Goal: Information Seeking & Learning: Find contact information

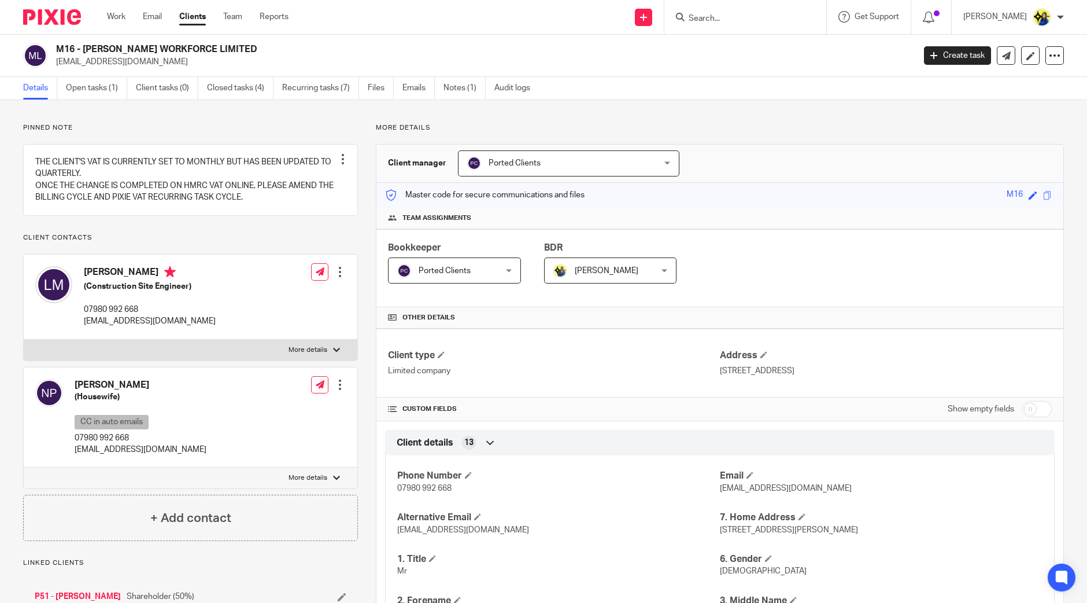
click at [756, 17] on input "Search" at bounding box center [740, 19] width 104 height 10
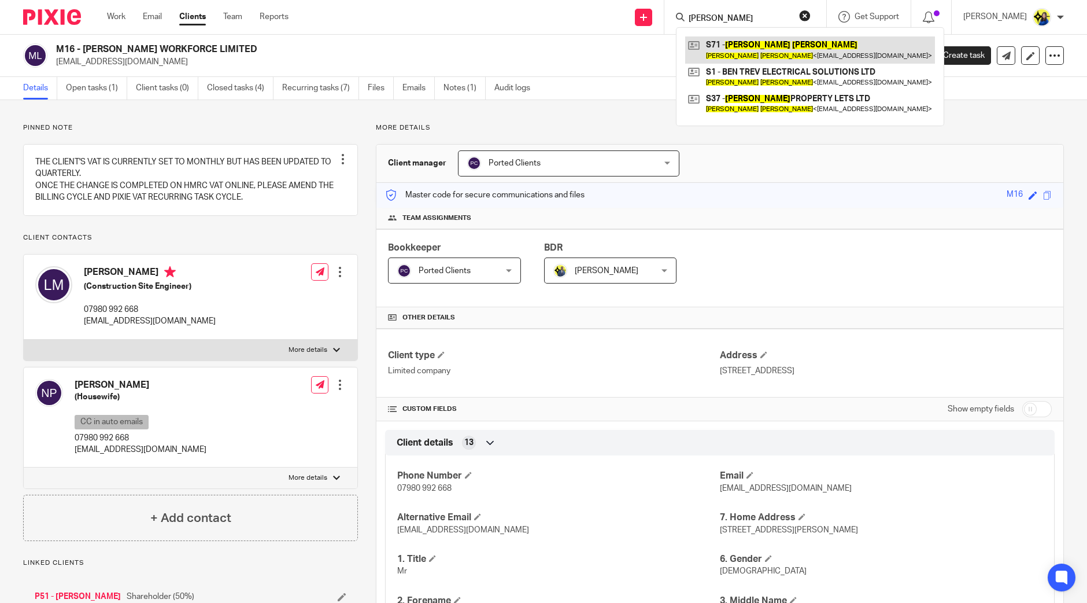
type input "benjamin sharpe"
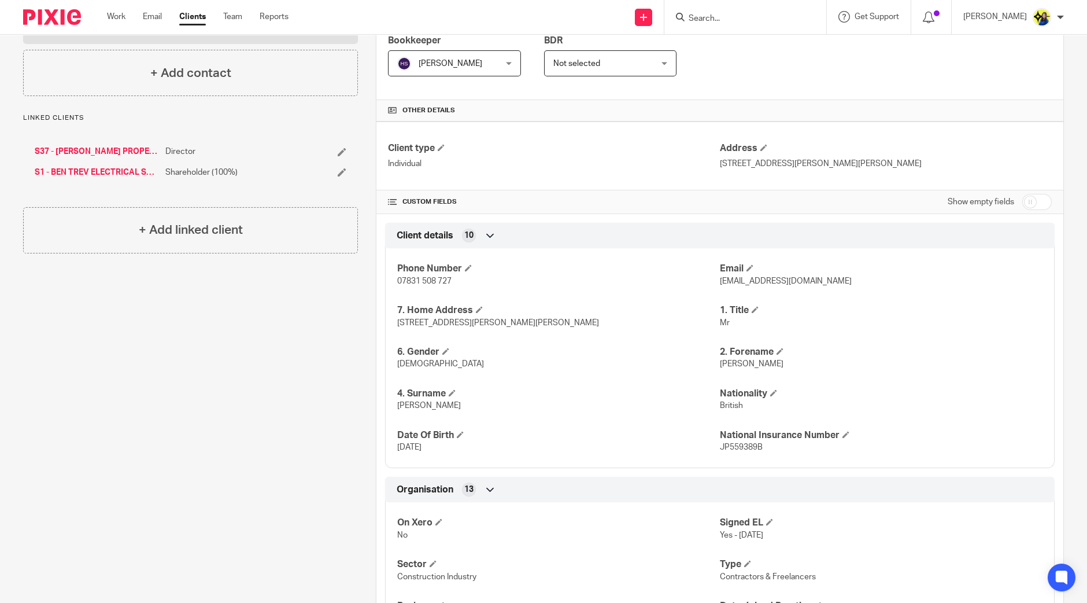
scroll to position [289, 0]
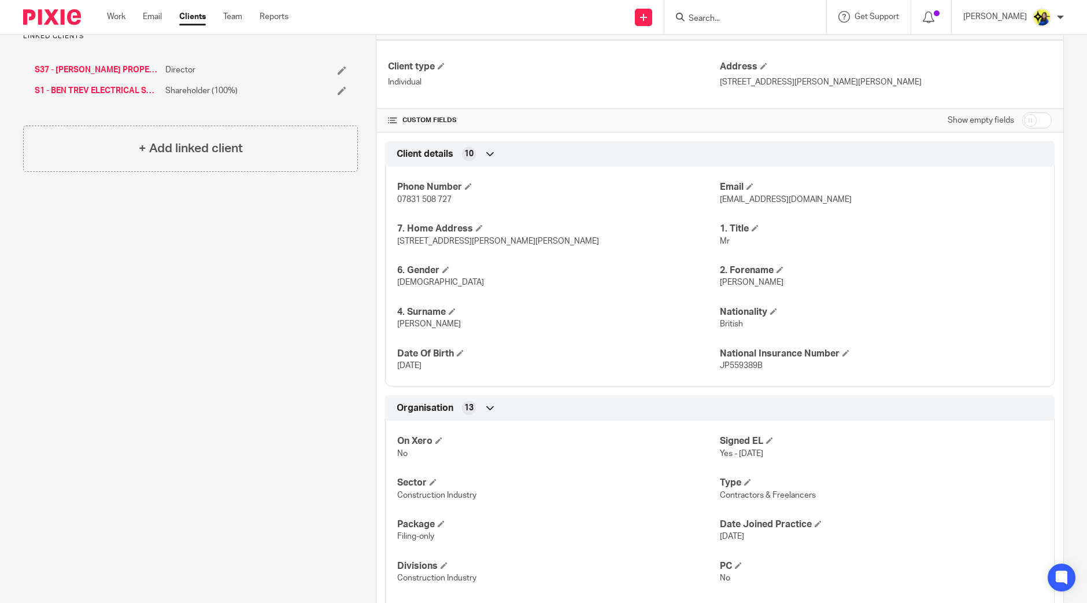
click at [210, 380] on div "Client contacts Benjamin Sharpe (Electrician) 07831 508 727 bentrev89@hotmail.c…" at bounding box center [181, 406] width 353 height 1142
click at [176, 396] on div "Client contacts Benjamin Sharpe (Electrician) 07831 508 727 bentrev89@hotmail.c…" at bounding box center [181, 406] width 353 height 1142
click at [150, 409] on div "Client contacts Benjamin Sharpe (Electrician) 07831 508 727 bentrev89@hotmail.c…" at bounding box center [181, 406] width 353 height 1142
click at [204, 417] on div "Client contacts Benjamin Sharpe (Electrician) 07831 508 727 bentrev89@hotmail.c…" at bounding box center [181, 406] width 353 height 1142
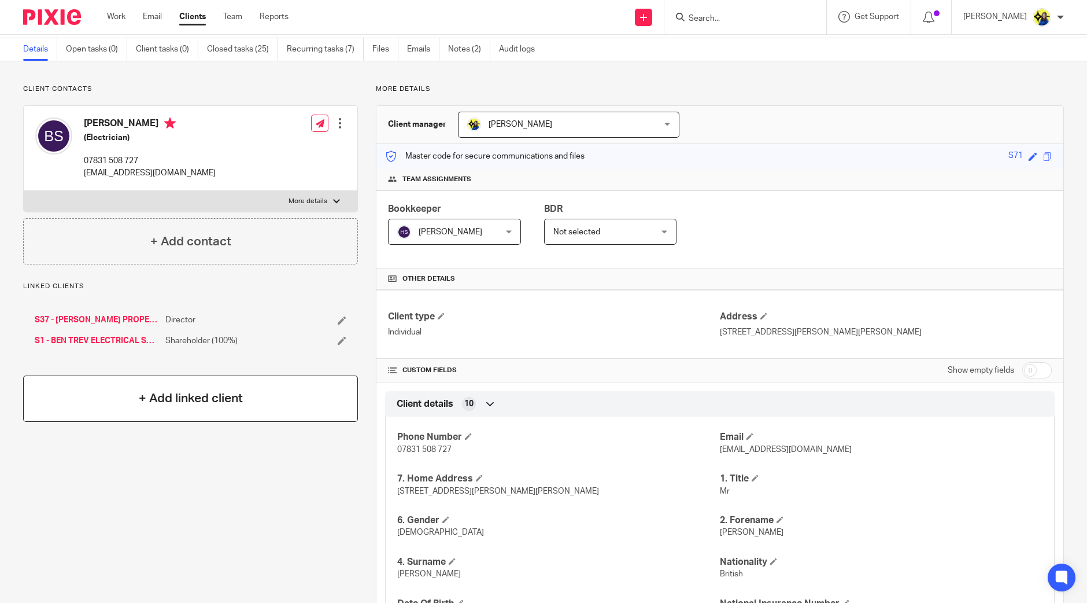
scroll to position [0, 0]
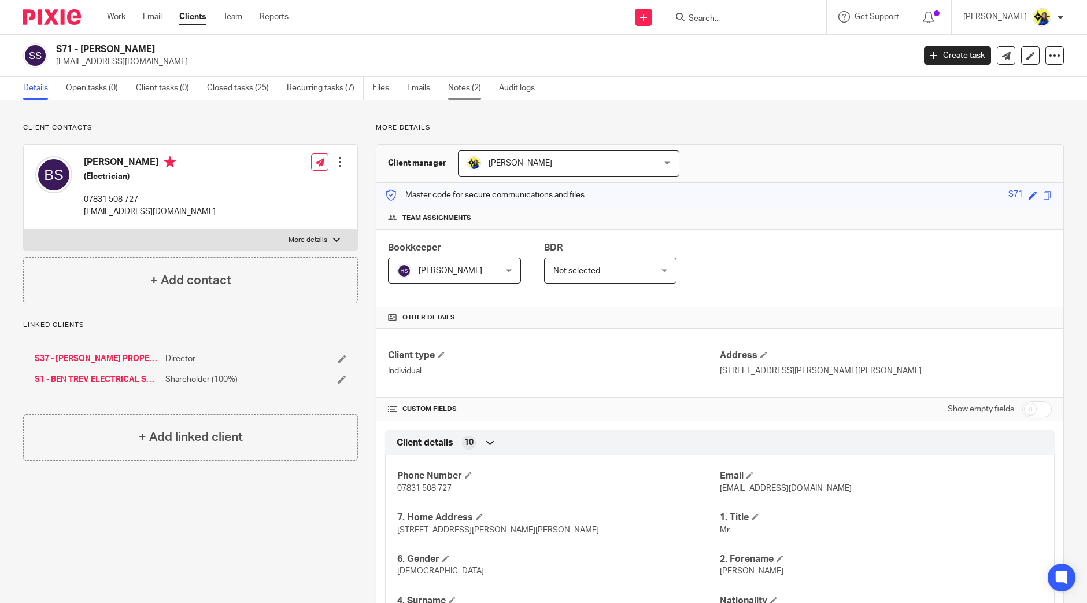
click at [463, 94] on link "Notes (2)" at bounding box center [469, 88] width 42 height 23
click at [98, 88] on link "Open tasks (2)" at bounding box center [96, 88] width 61 height 23
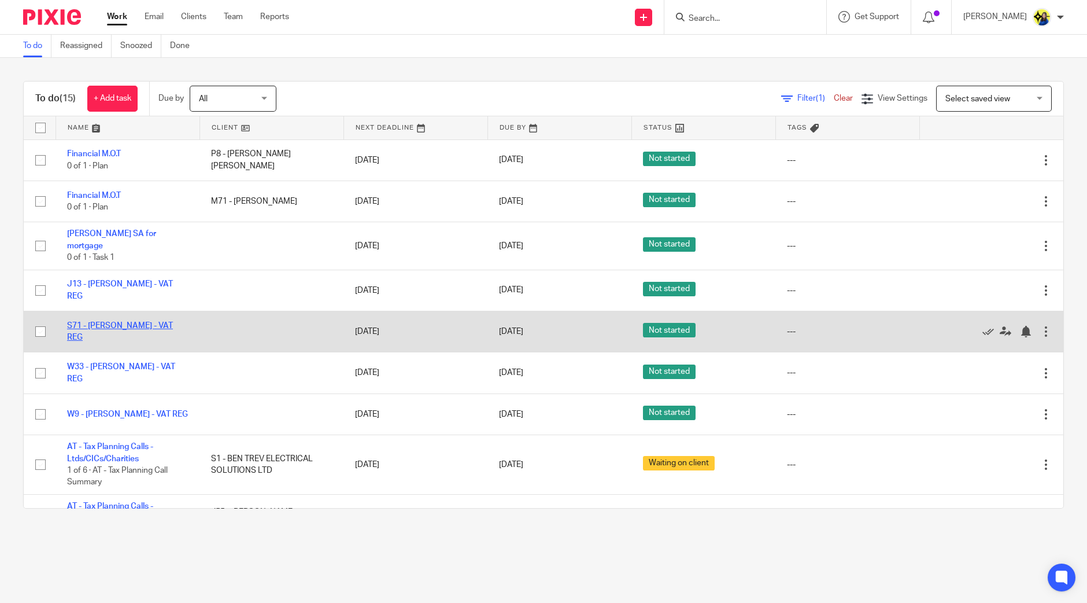
click at [152, 321] on link "S71 - BENJAMIN SHARPE - VAT REG" at bounding box center [120, 331] width 106 height 20
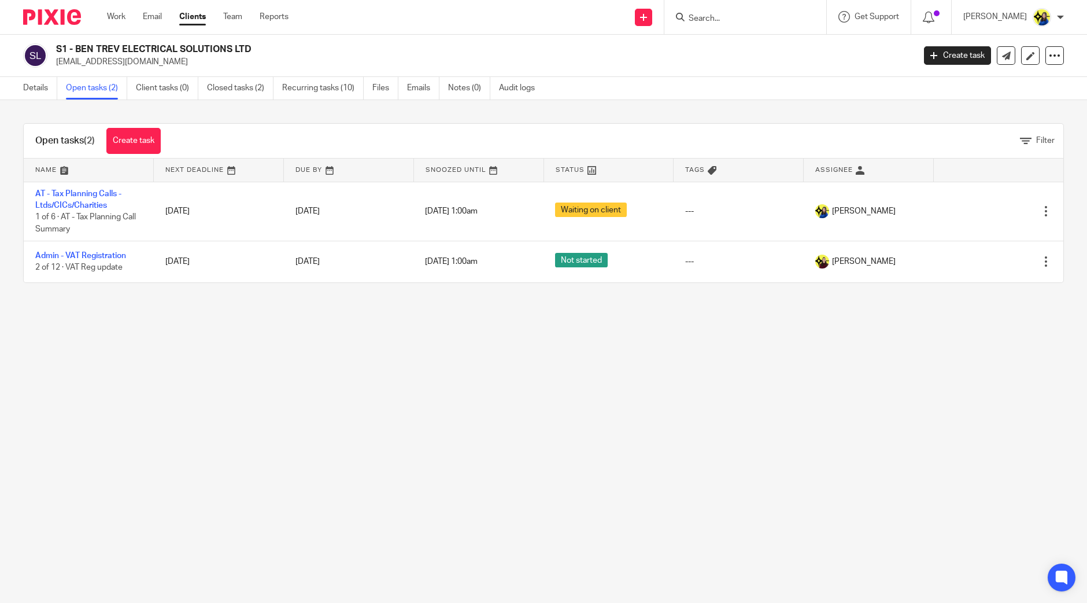
click at [261, 409] on main "S1 - BEN TREV ELECTRICAL SOLUTIONS LTD [EMAIL_ADDRESS][DOMAIN_NAME] Create task…" at bounding box center [543, 301] width 1087 height 603
click at [320, 347] on main "S1 - BEN TREV ELECTRICAL SOLUTIONS LTD [EMAIL_ADDRESS][DOMAIN_NAME] Create task…" at bounding box center [543, 301] width 1087 height 603
click at [38, 88] on link "Details" at bounding box center [40, 88] width 34 height 23
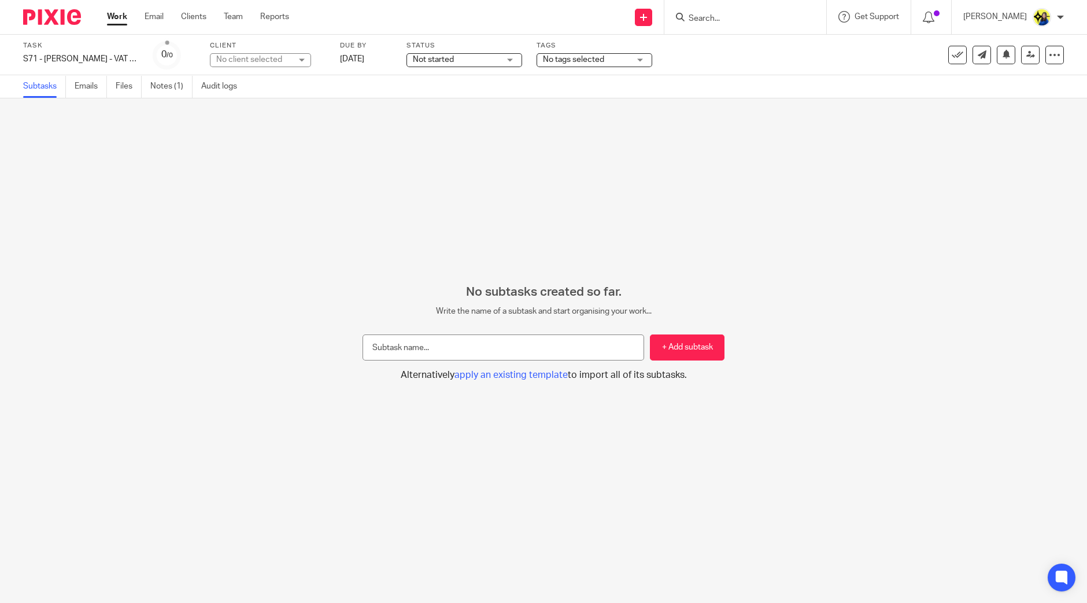
click at [328, 172] on div "No subtasks created so far. Write the name of a subtask and start organising yo…" at bounding box center [543, 350] width 1087 height 504
click at [175, 85] on link "Notes (1)" at bounding box center [171, 86] width 42 height 23
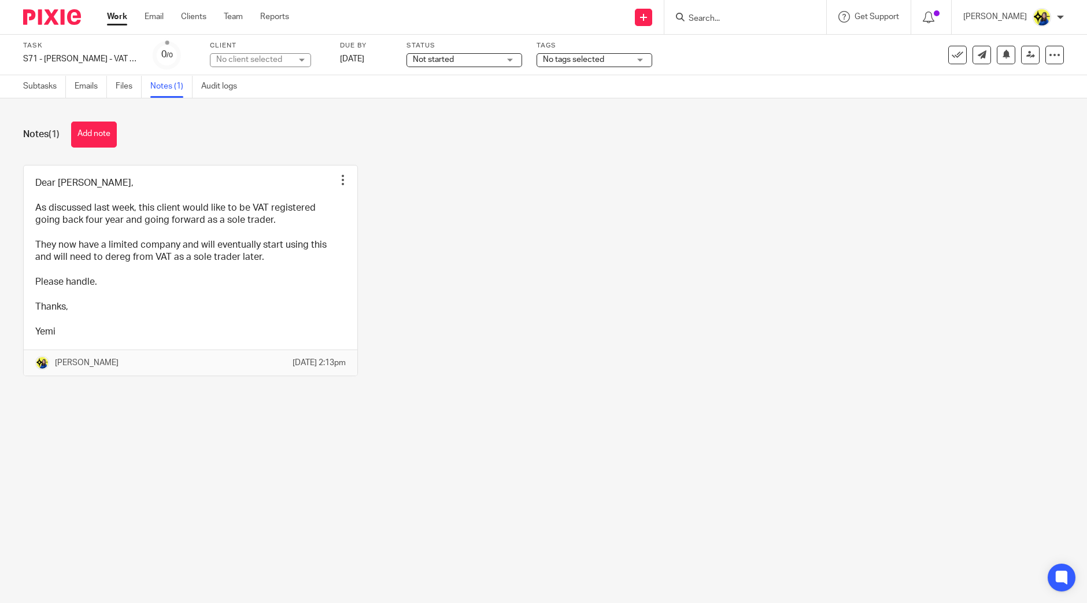
click at [515, 252] on div "Dear [PERSON_NAME], As discussed last week, this client would like to be VAT re…" at bounding box center [534, 279] width 1059 height 229
click at [518, 278] on div "Dear Bobo, As discussed last week, this client would like to be VAT registered …" at bounding box center [534, 279] width 1059 height 229
click at [444, 254] on div "Dear Bobo, As discussed last week, this client would like to be VAT registered …" at bounding box center [534, 279] width 1059 height 229
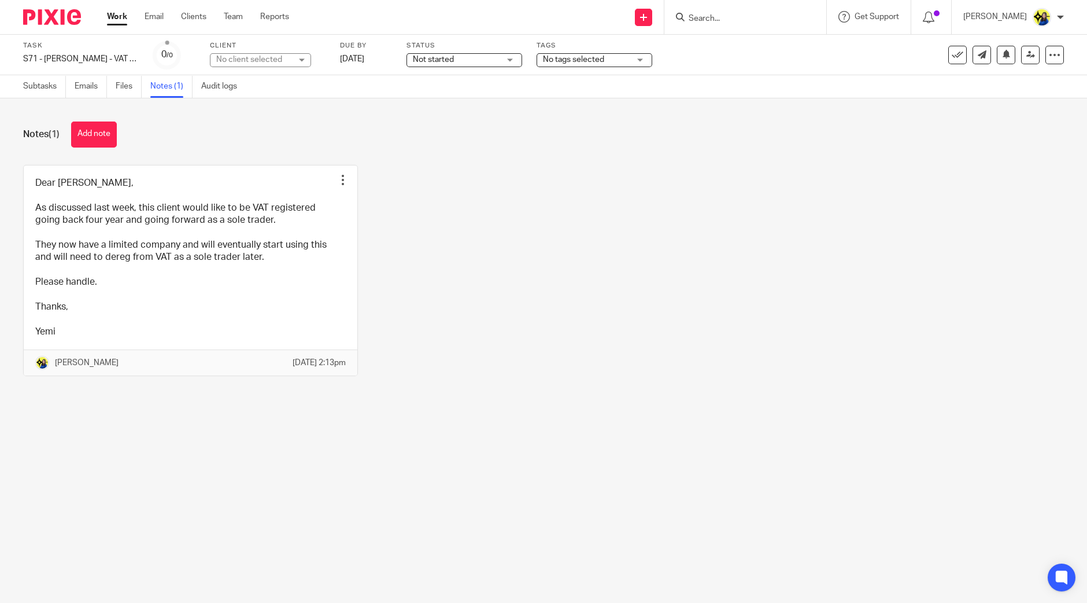
click at [444, 254] on div "Dear Bobo, As discussed last week, this client would like to be VAT registered …" at bounding box center [534, 279] width 1059 height 229
drag, startPoint x: 483, startPoint y: 379, endPoint x: 523, endPoint y: 372, distance: 41.2
click at [483, 379] on div "Dear Bobo, As discussed last week, this client would like to be VAT registered …" at bounding box center [534, 279] width 1059 height 229
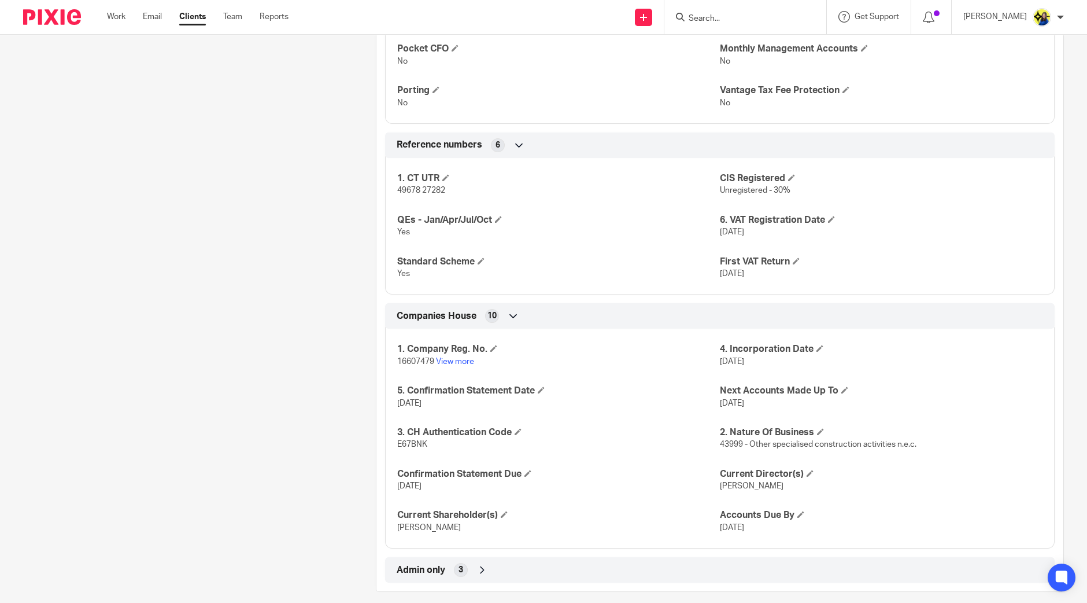
scroll to position [899, 0]
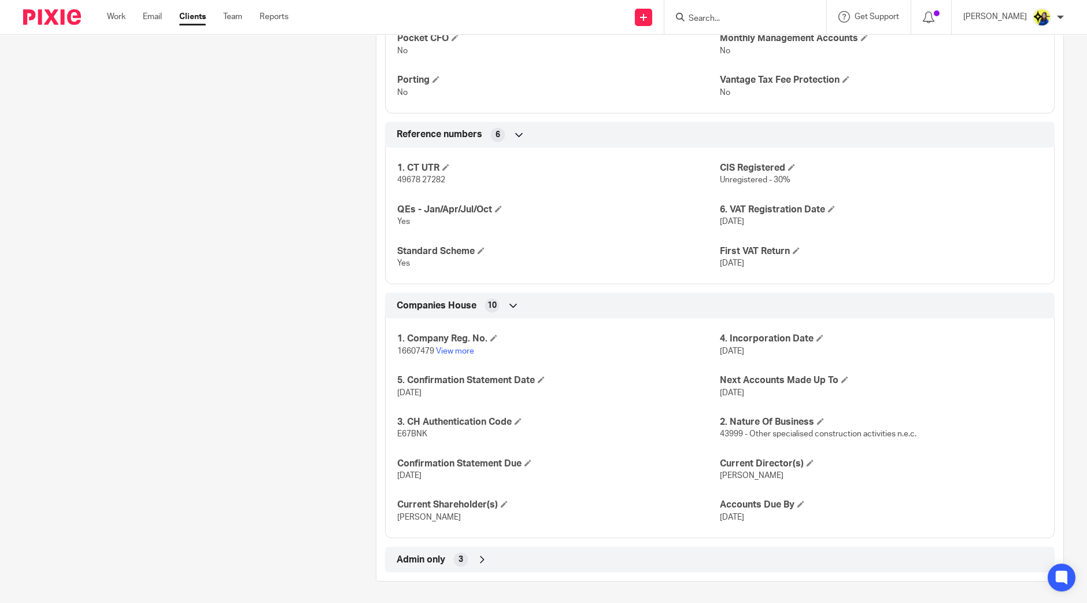
click at [413, 553] on span "Admin only" at bounding box center [421, 559] width 49 height 12
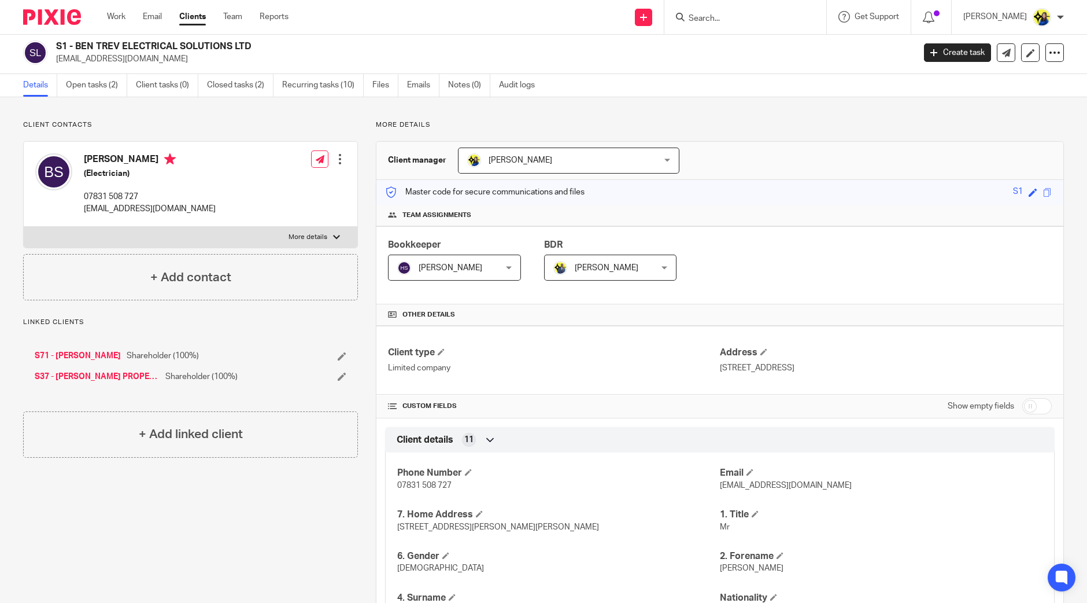
scroll to position [0, 0]
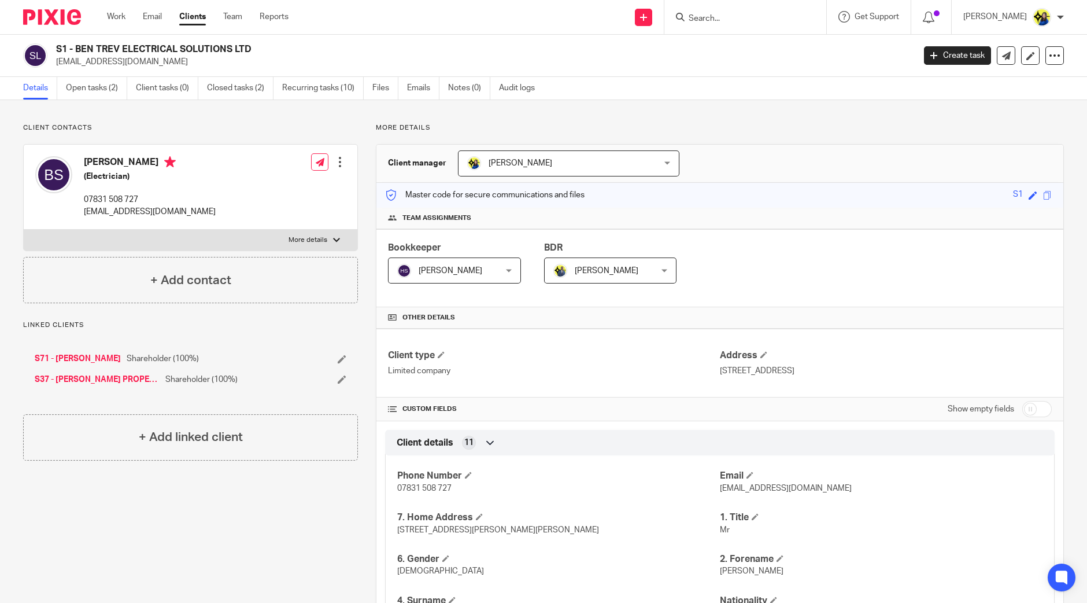
click at [480, 94] on link "Notes (0)" at bounding box center [469, 88] width 42 height 23
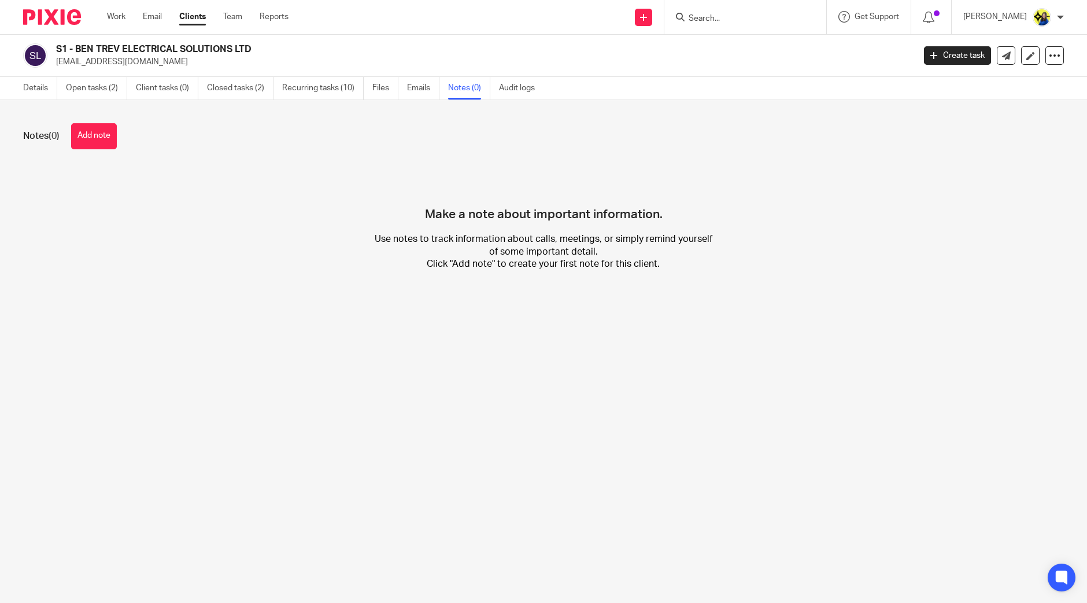
click at [241, 211] on div "Make a note about important information. Use notes to track information about c…" at bounding box center [543, 227] width 1041 height 121
click at [168, 165] on div "Notes (0) Add note Make a note about important information. Use notes to track …" at bounding box center [543, 205] width 1087 height 211
click at [105, 235] on div "Make a note about important information. Use notes to track information about c…" at bounding box center [543, 227] width 1041 height 121
click at [108, 237] on div "Make a note about important information. Use notes to track information about c…" at bounding box center [543, 227] width 1041 height 121
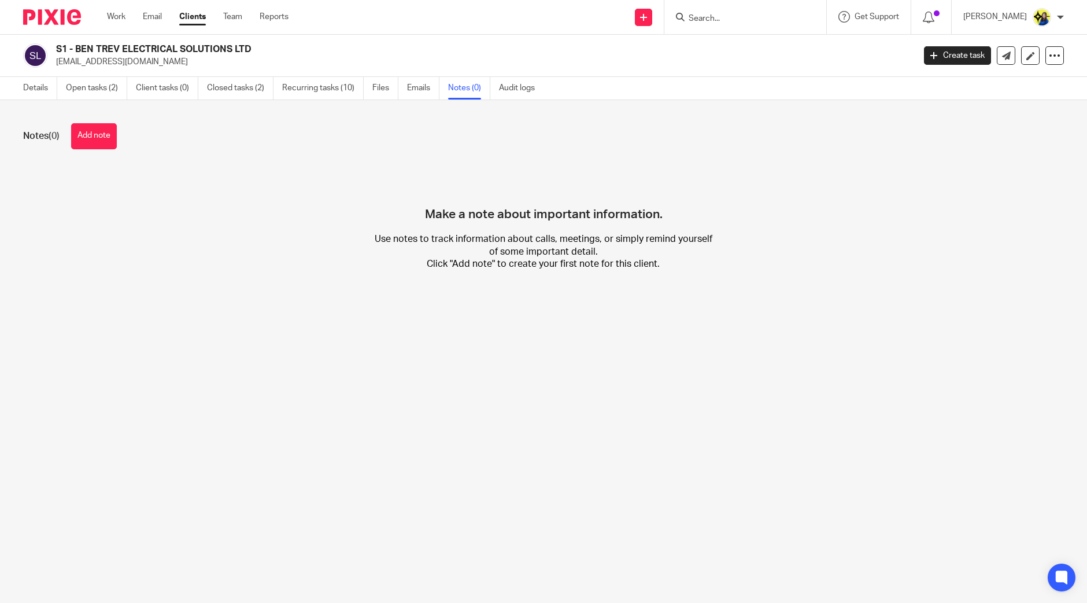
click at [215, 355] on main "S1 - BEN TREV ELECTRICAL SOLUTIONS LTD [EMAIL_ADDRESS][DOMAIN_NAME] Create task…" at bounding box center [543, 301] width 1087 height 603
click at [217, 353] on main "S1 - BEN TREV ELECTRICAL SOLUTIONS LTD [EMAIL_ADDRESS][DOMAIN_NAME] Create task…" at bounding box center [543, 301] width 1087 height 603
click at [287, 172] on div "Make a note about important information. Use notes to track information about c…" at bounding box center [543, 227] width 1041 height 121
click at [287, 175] on div "Make a note about important information. Use notes to track information about c…" at bounding box center [543, 227] width 1041 height 121
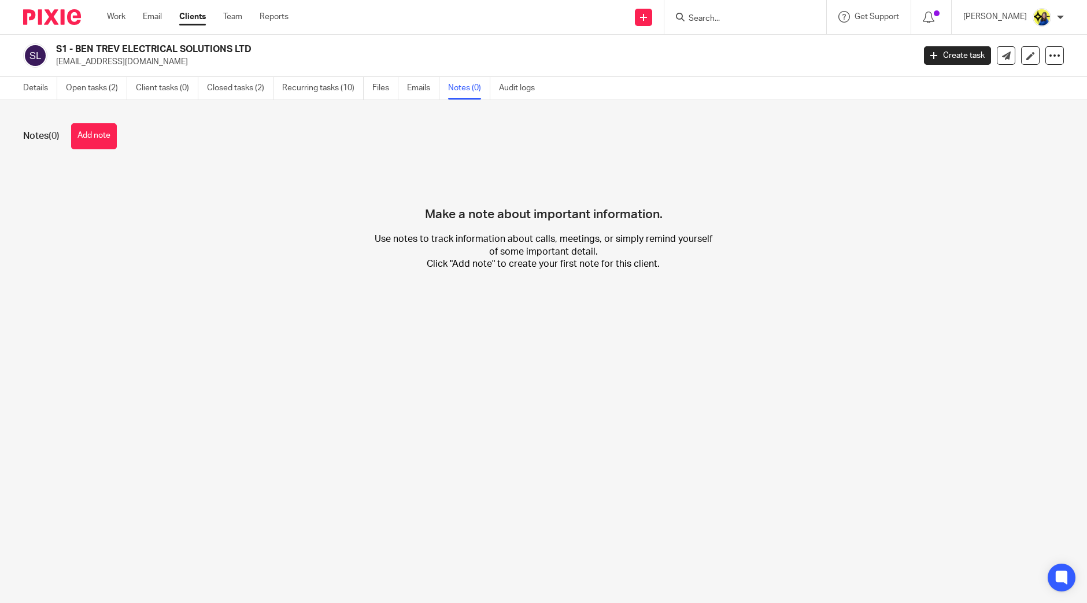
click at [287, 175] on div "Make a note about important information. Use notes to track information about c…" at bounding box center [543, 227] width 1041 height 121
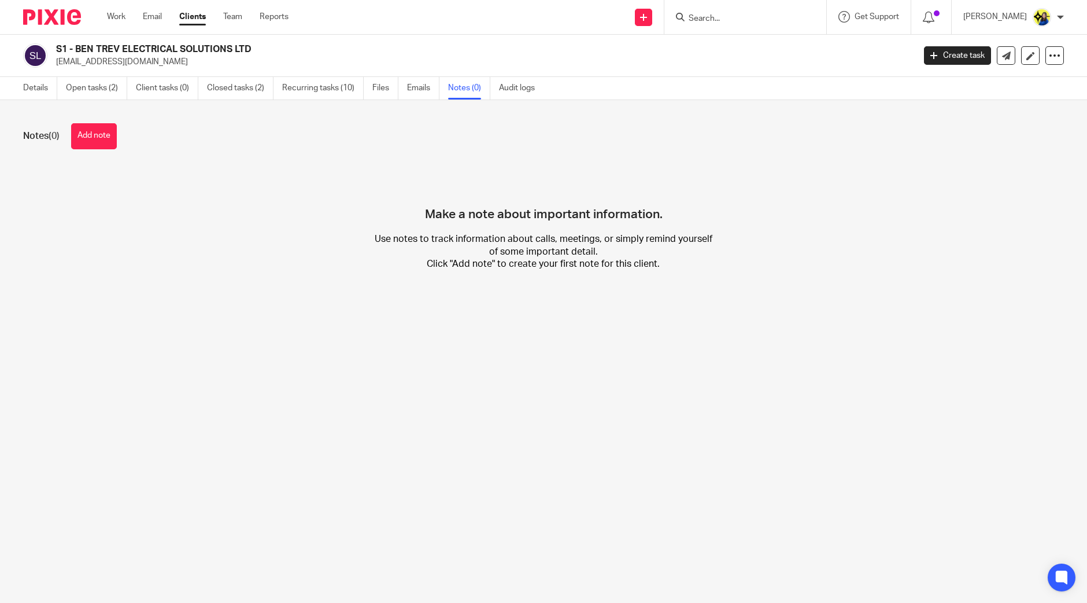
click at [287, 175] on div "Make a note about important information. Use notes to track information about c…" at bounding box center [543, 227] width 1041 height 121
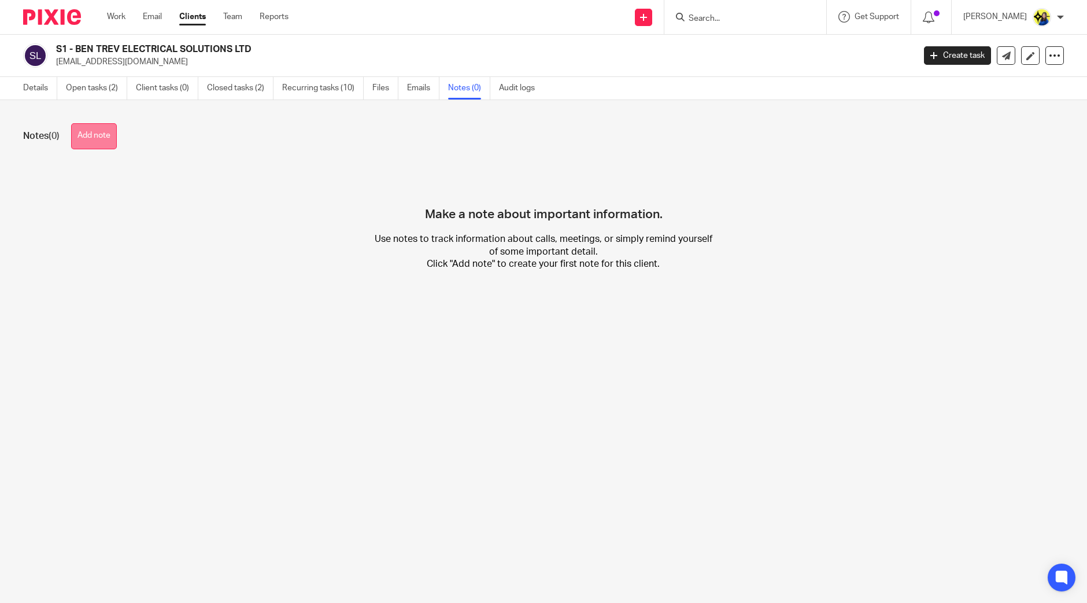
click at [89, 133] on button "Add note" at bounding box center [94, 136] width 46 height 26
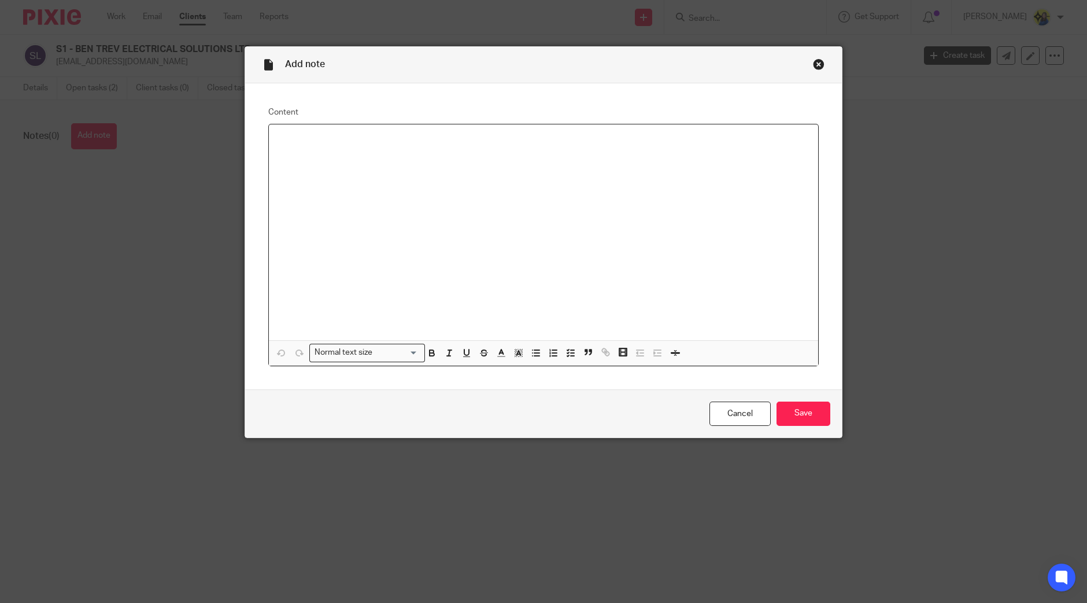
click at [291, 175] on div at bounding box center [543, 232] width 549 height 216
click at [373, 194] on div "Monzo" at bounding box center [543, 232] width 549 height 216
click at [271, 131] on div "Monzo" at bounding box center [543, 232] width 549 height 216
drag, startPoint x: 368, startPoint y: 165, endPoint x: 360, endPoint y: 166, distance: 7.5
click at [367, 165] on p "Monzo" at bounding box center [543, 163] width 531 height 12
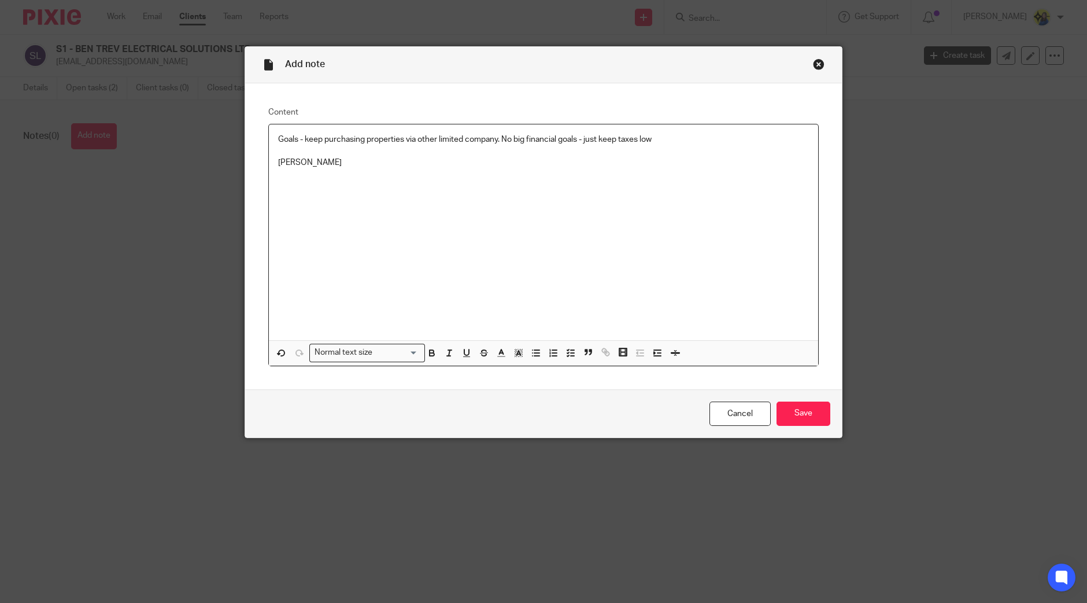
click at [468, 238] on div "Goals - keep purchasing properties via other limited company. No big financial …" at bounding box center [543, 232] width 549 height 216
click at [794, 419] on input "Save" at bounding box center [804, 413] width 54 height 25
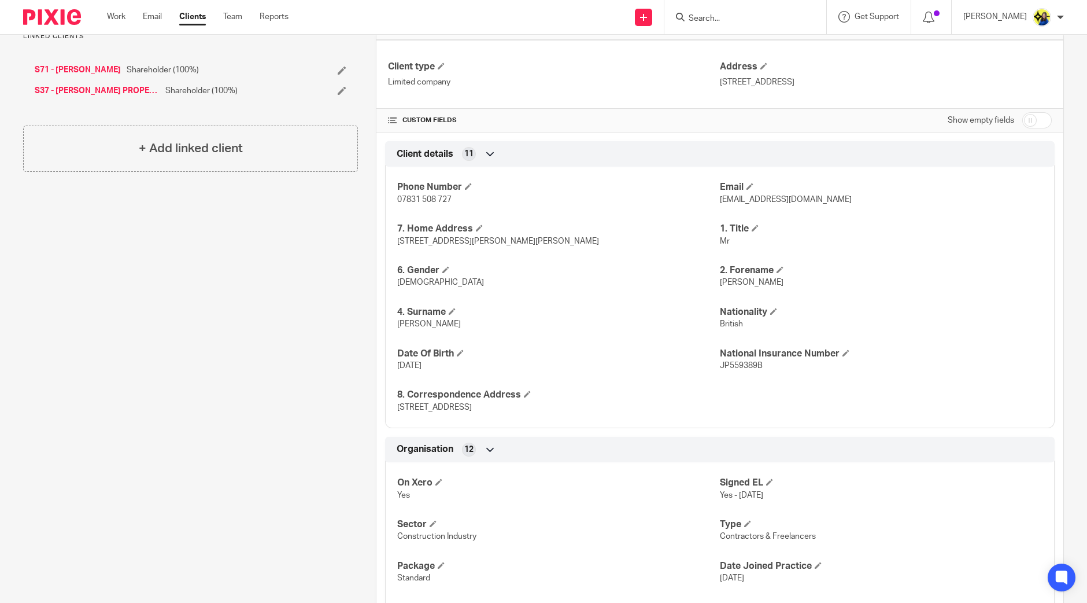
click at [291, 483] on div "Client contacts [PERSON_NAME] (Electrician) 07831 508 727 [EMAIL_ADDRESS][DOMAI…" at bounding box center [181, 513] width 353 height 1357
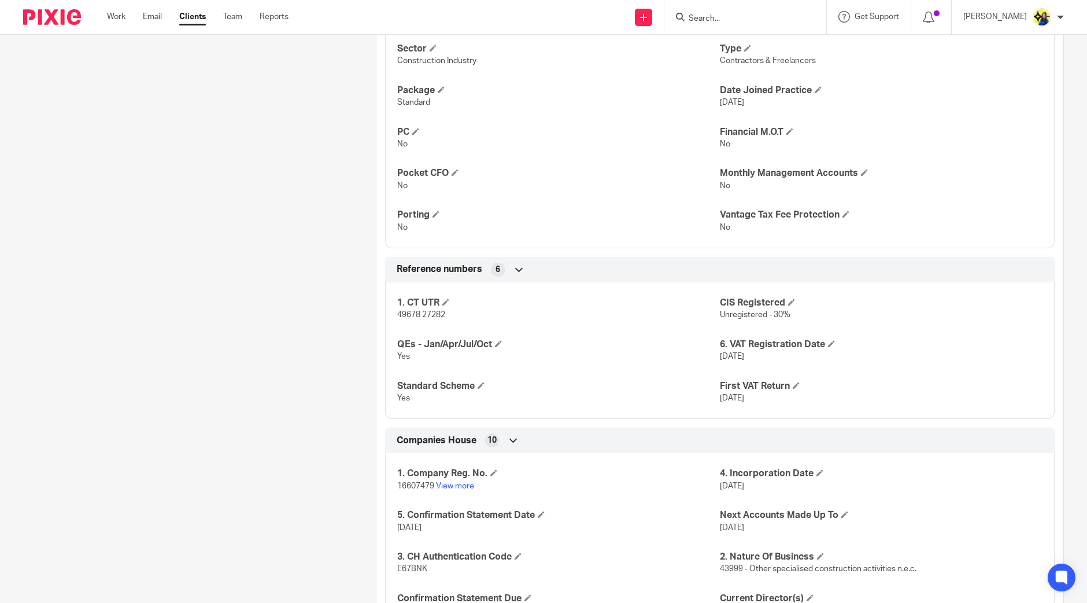
scroll to position [795, 0]
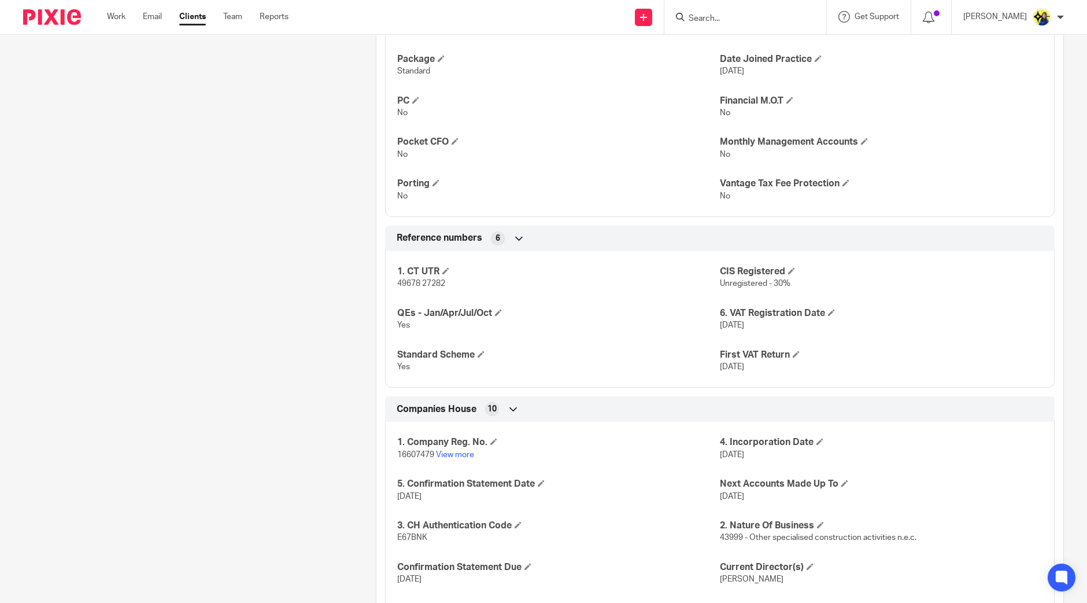
click at [291, 483] on div "Client contacts Benjamin Sharpe (Electrician) 07831 508 727 bentrev89@hotmail.c…" at bounding box center [181, 6] width 353 height 1357
click at [209, 432] on div "Client contacts Benjamin Sharpe (Electrician) 07831 508 727 bentrev89@hotmail.c…" at bounding box center [181, 6] width 353 height 1357
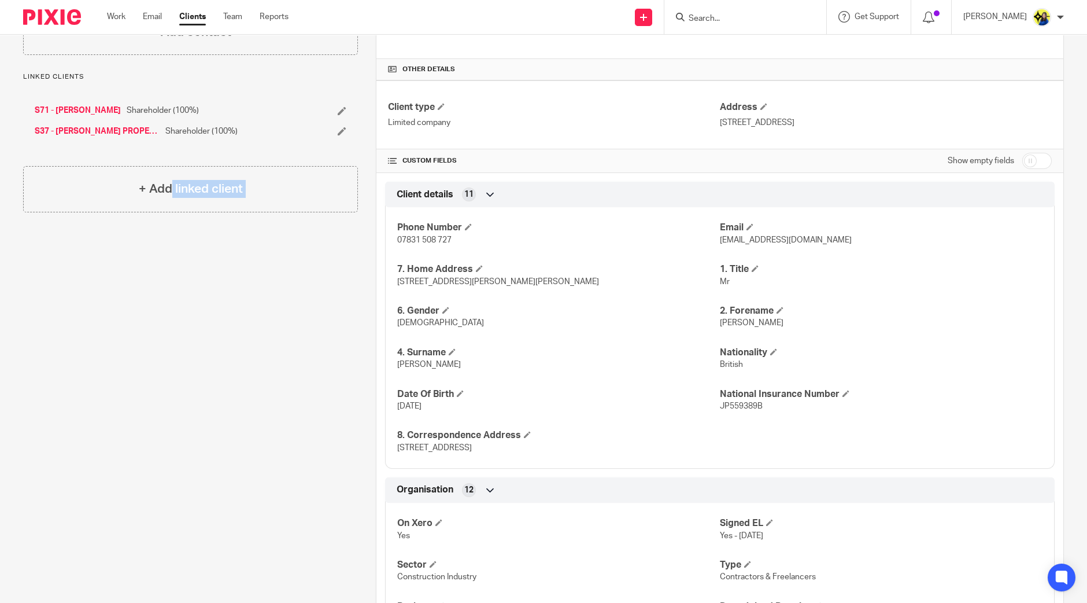
scroll to position [0, 0]
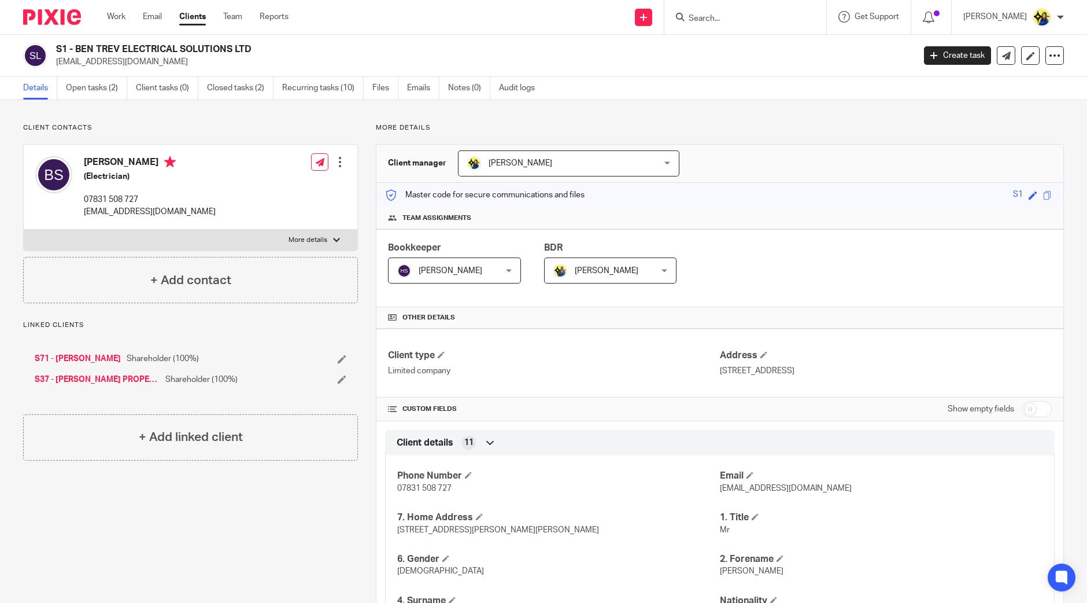
click at [228, 123] on p "Client contacts" at bounding box center [190, 127] width 335 height 9
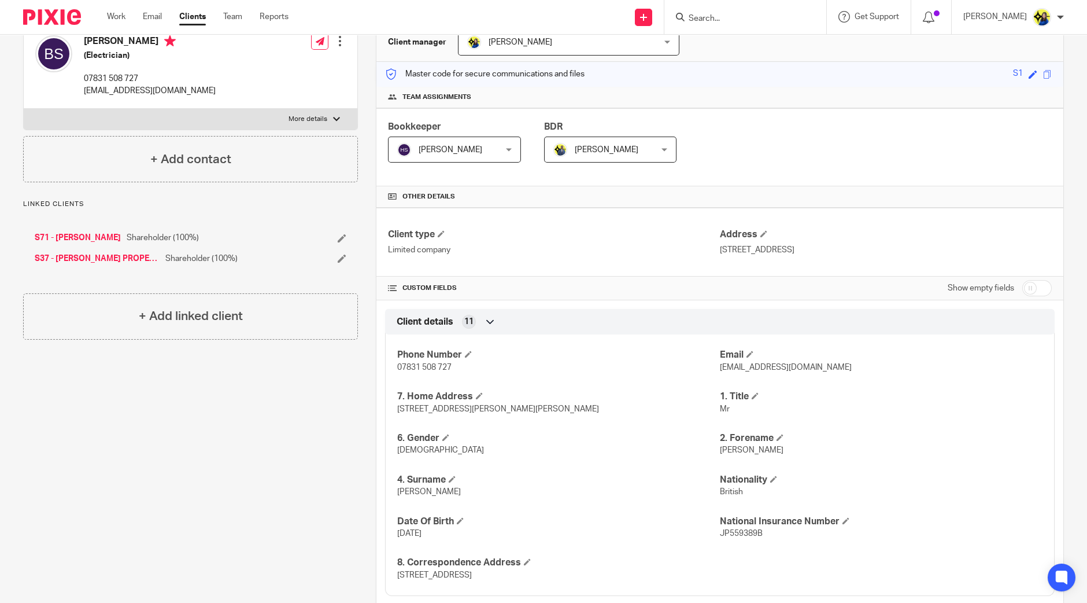
scroll to position [289, 0]
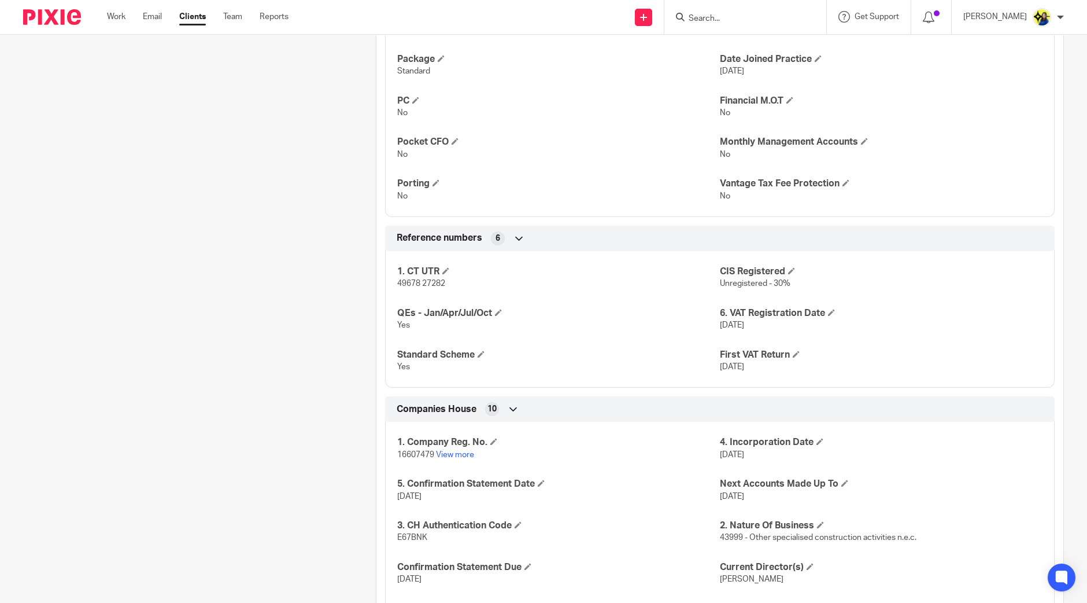
click at [250, 208] on div "Client contacts Benjamin Sharpe (Electrician) 07831 508 727 bentrev89@hotmail.c…" at bounding box center [181, 6] width 353 height 1357
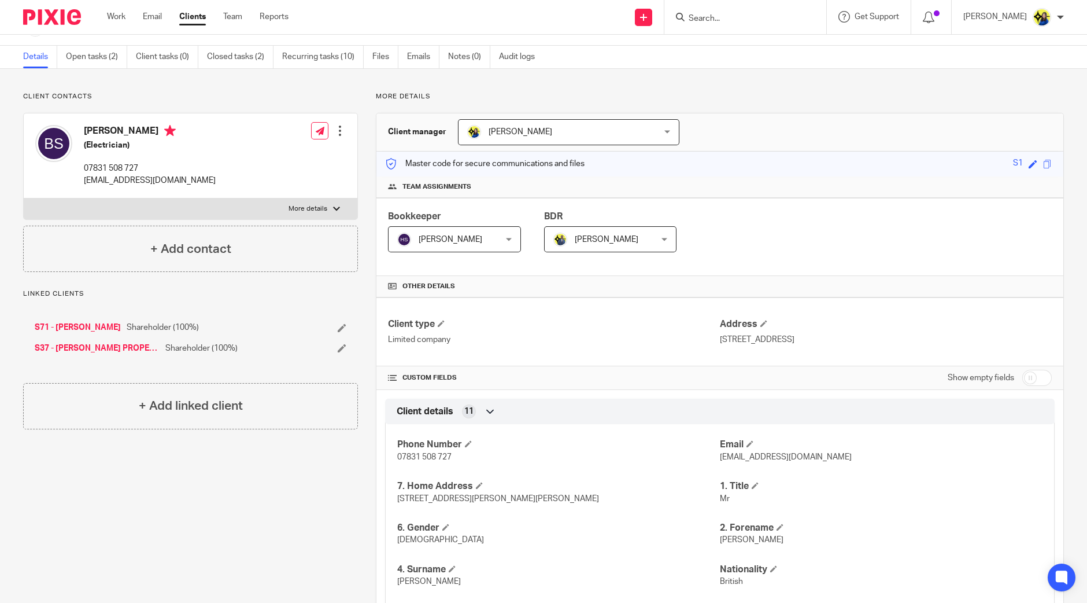
scroll to position [0, 0]
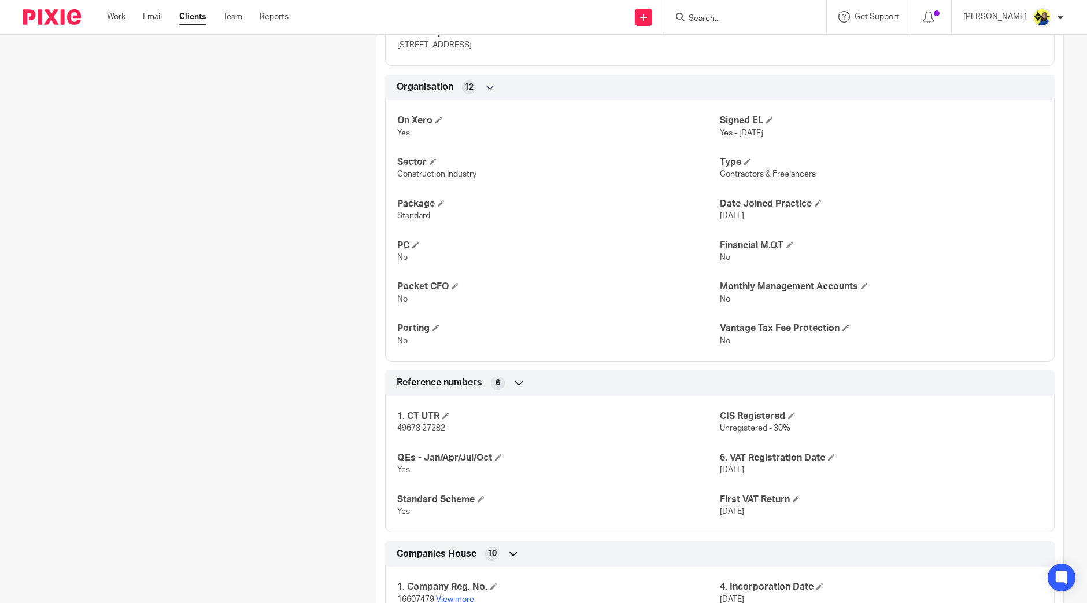
click at [248, 269] on div "Client contacts Benjamin Sharpe (Electrician) 07831 508 727 bentrev89@hotmail.c…" at bounding box center [181, 151] width 353 height 1357
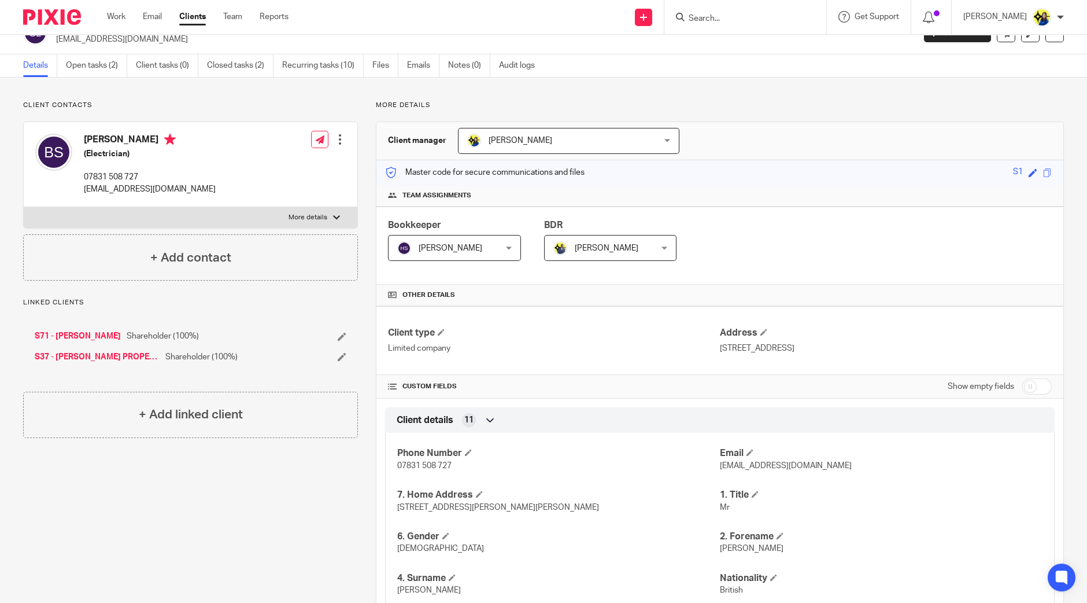
scroll to position [0, 0]
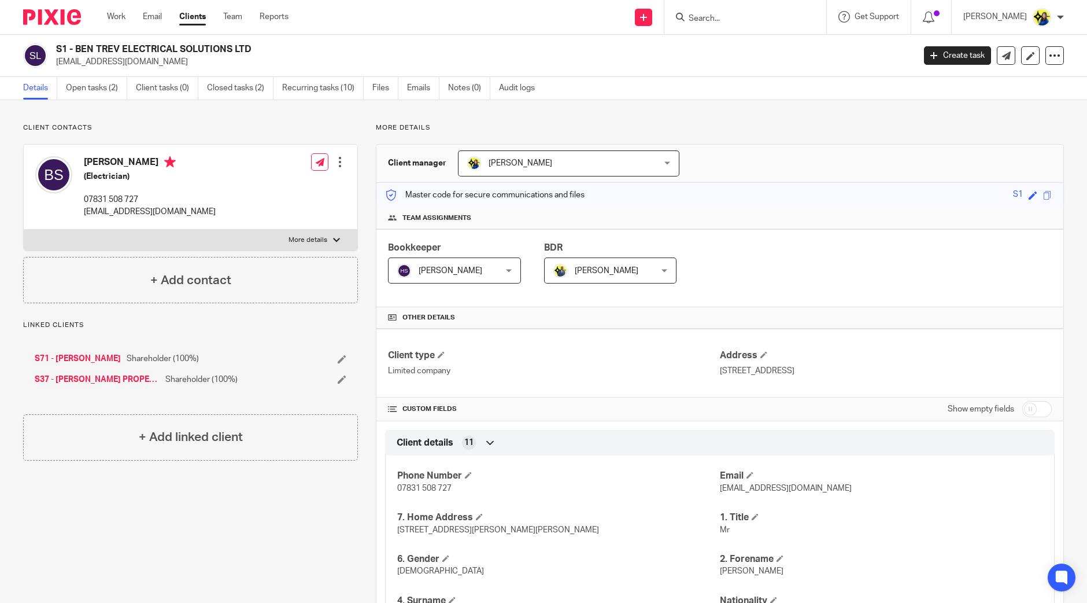
click at [754, 19] on input "Search" at bounding box center [740, 19] width 104 height 10
click at [764, 23] on input "Search" at bounding box center [740, 19] width 104 height 10
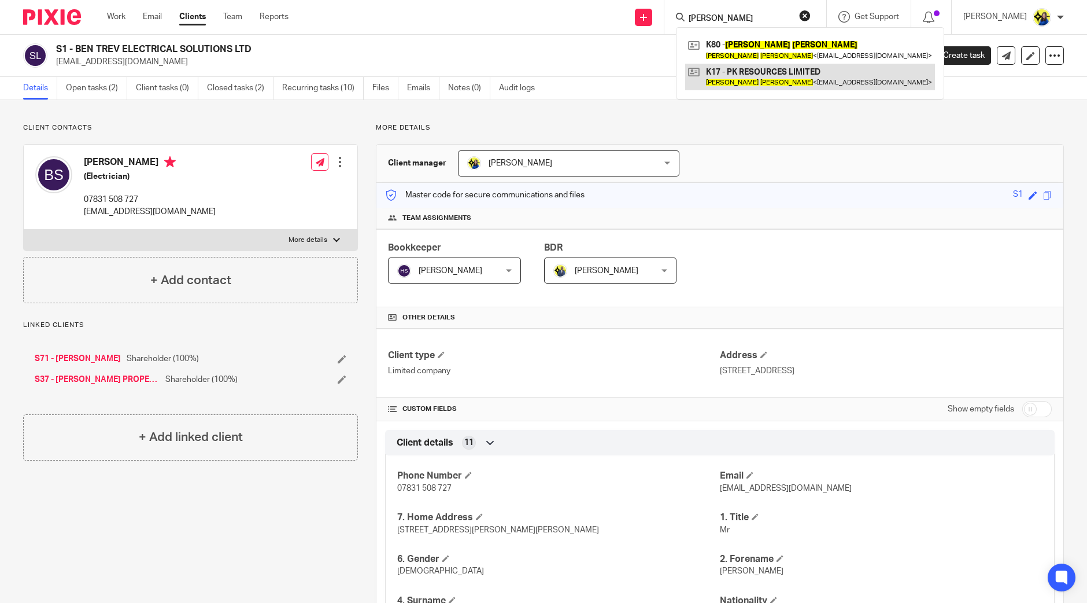
type input "peter kay"
click at [804, 72] on link at bounding box center [810, 77] width 250 height 27
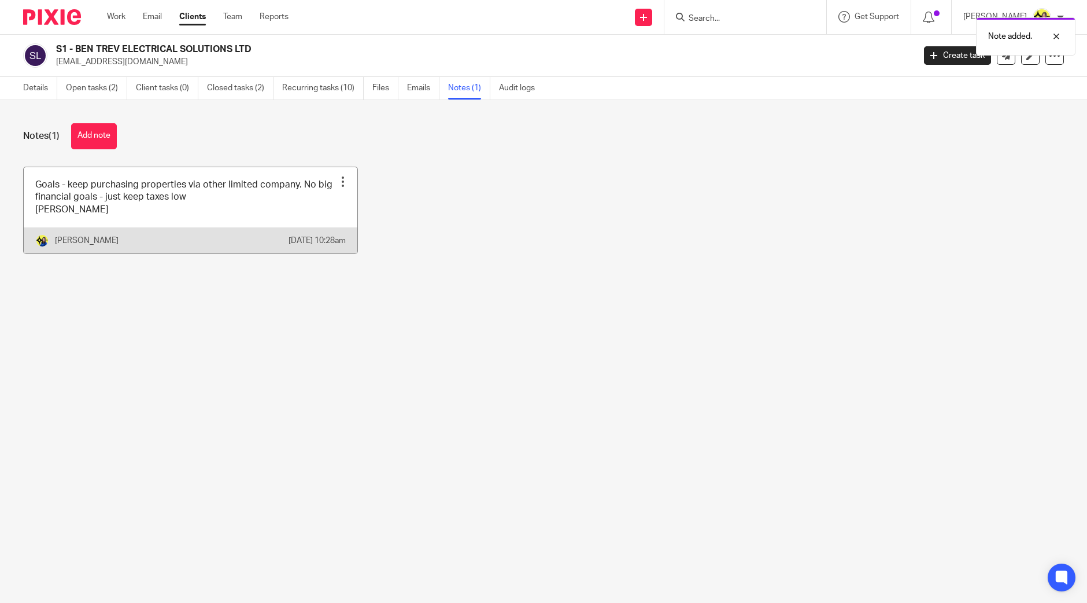
click at [123, 198] on link at bounding box center [191, 210] width 334 height 86
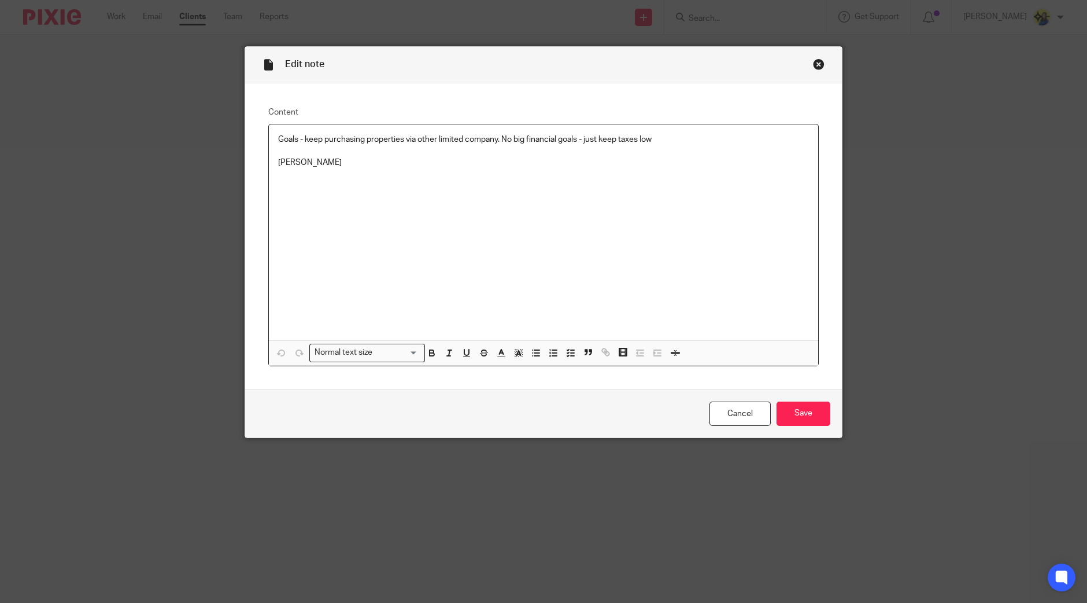
click at [512, 206] on div "Goals - keep purchasing properties via other limited company. No big financial …" at bounding box center [543, 232] width 549 height 216
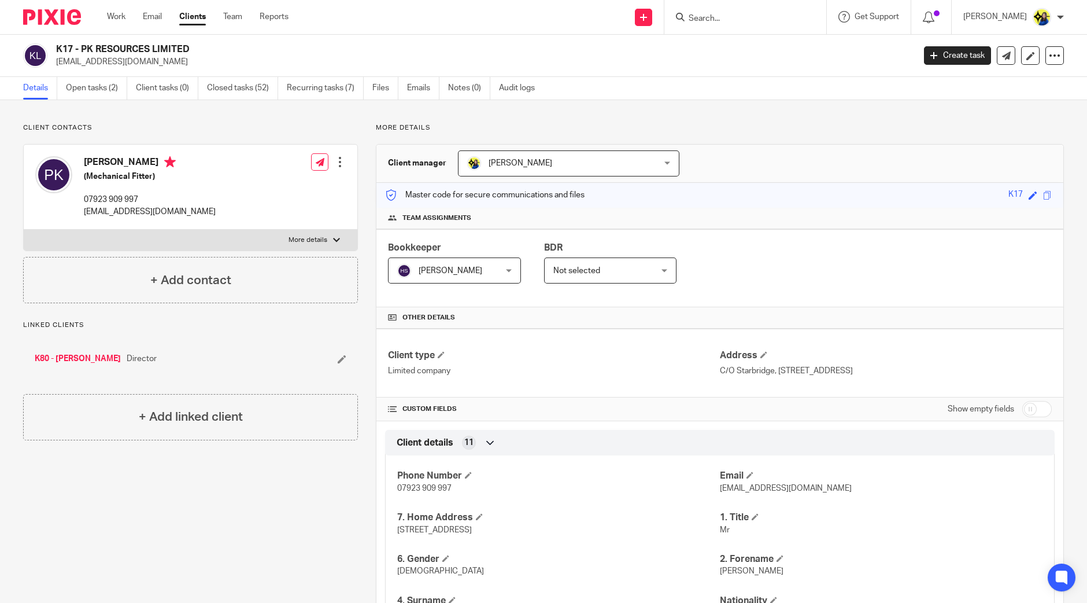
drag, startPoint x: 150, startPoint y: 65, endPoint x: 57, endPoint y: 72, distance: 92.7
click at [57, 72] on div "K17 - PK RESOURCES LIMITED [EMAIL_ADDRESS][DOMAIN_NAME] Create task Update from…" at bounding box center [543, 56] width 1087 height 42
copy p "[EMAIL_ADDRESS][DOMAIN_NAME]"
click at [772, 17] on input "Search" at bounding box center [740, 19] width 104 height 10
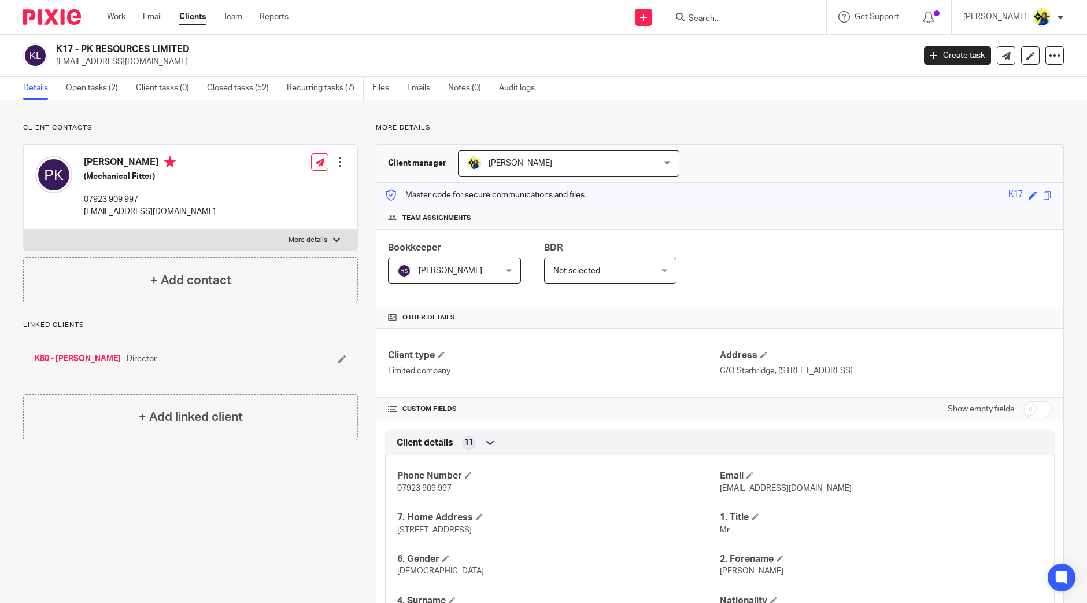
click at [773, 13] on form at bounding box center [749, 17] width 123 height 14
click at [773, 19] on input "Search" at bounding box center [740, 19] width 104 height 10
type input "rdt"
drag, startPoint x: 785, startPoint y: 44, endPoint x: 789, endPoint y: 40, distance: 6.1
click at [785, 45] on link at bounding box center [782, 49] width 195 height 27
